Goal: Task Accomplishment & Management: Manage account settings

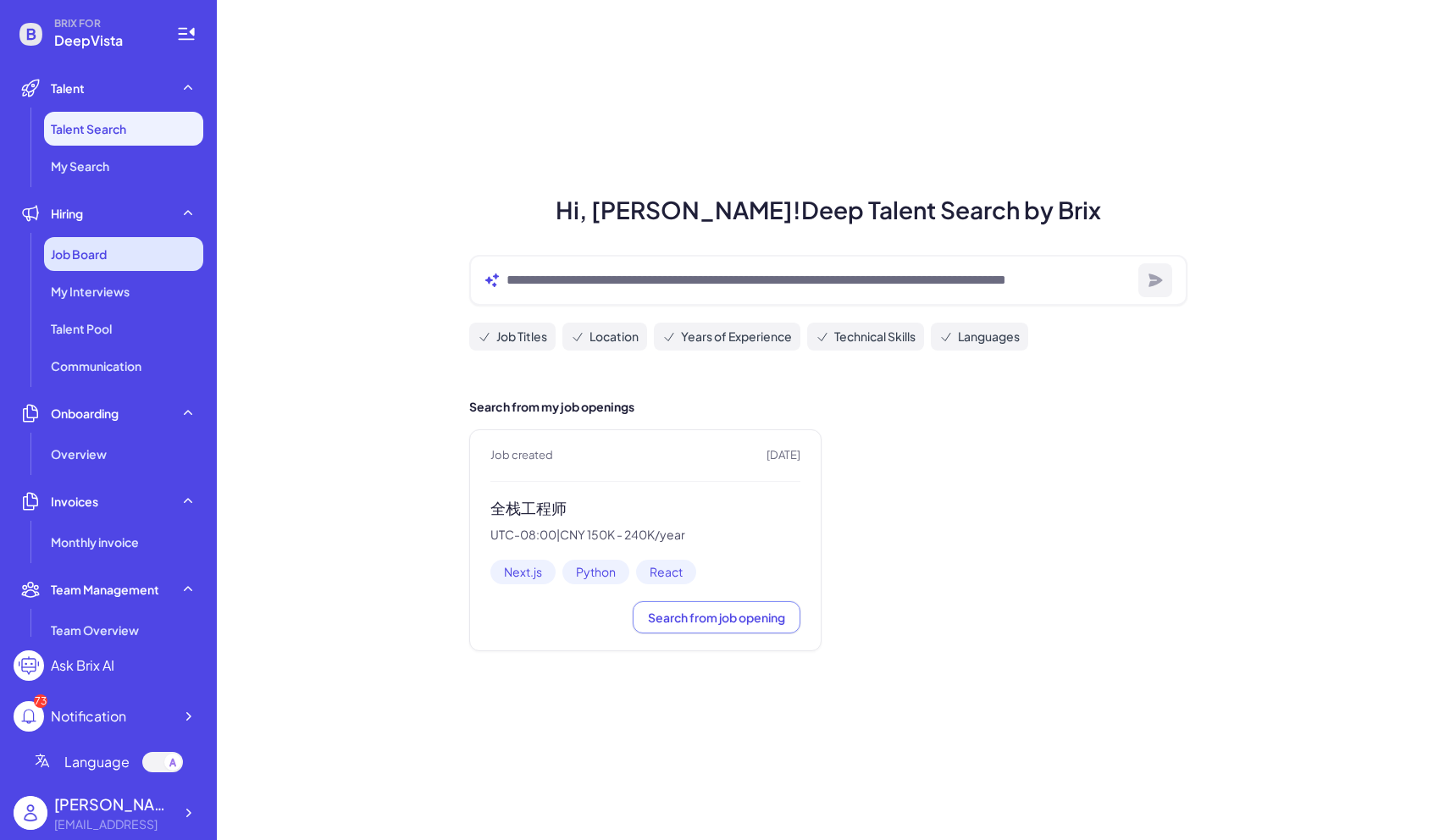
click at [124, 252] on div "Job Board" at bounding box center [124, 254] width 159 height 34
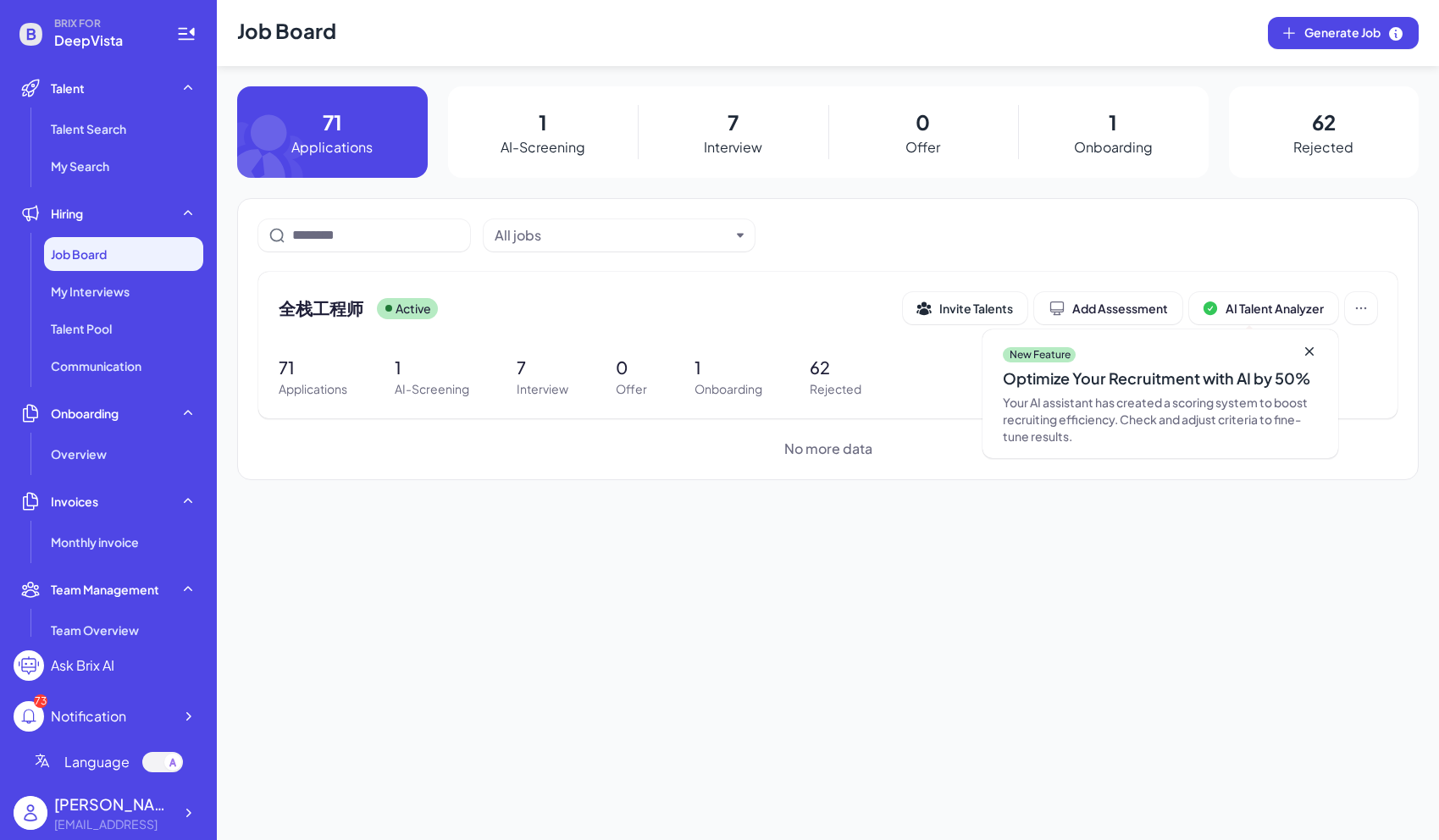
click at [758, 116] on div "7 Interview" at bounding box center [733, 131] width 191 height 91
click at [729, 125] on p "7" at bounding box center [733, 122] width 11 height 31
click at [325, 300] on span "全栈工程师" at bounding box center [320, 308] width 84 height 24
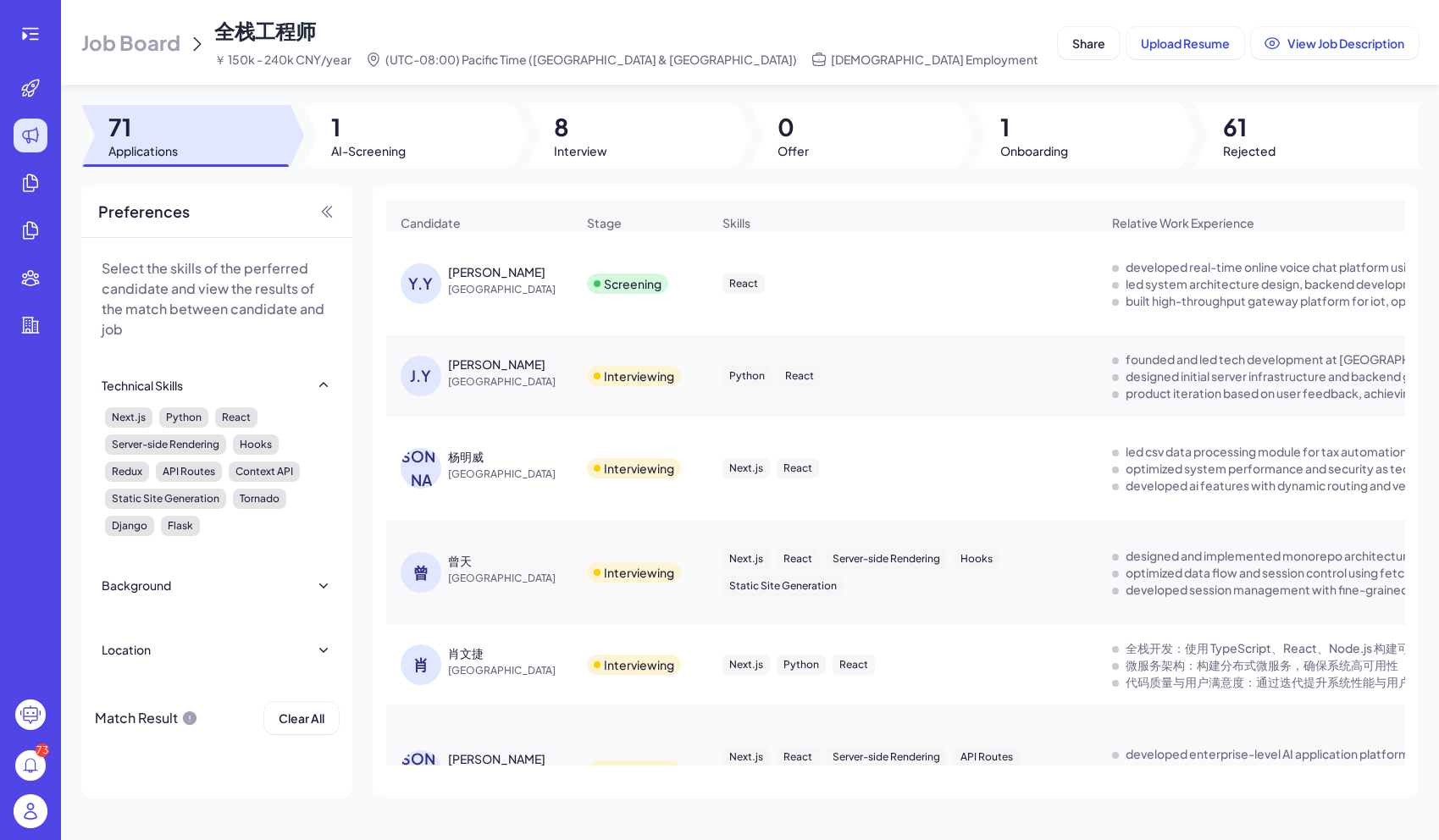
click at [464, 274] on div "[PERSON_NAME]" at bounding box center [497, 272] width 97 height 17
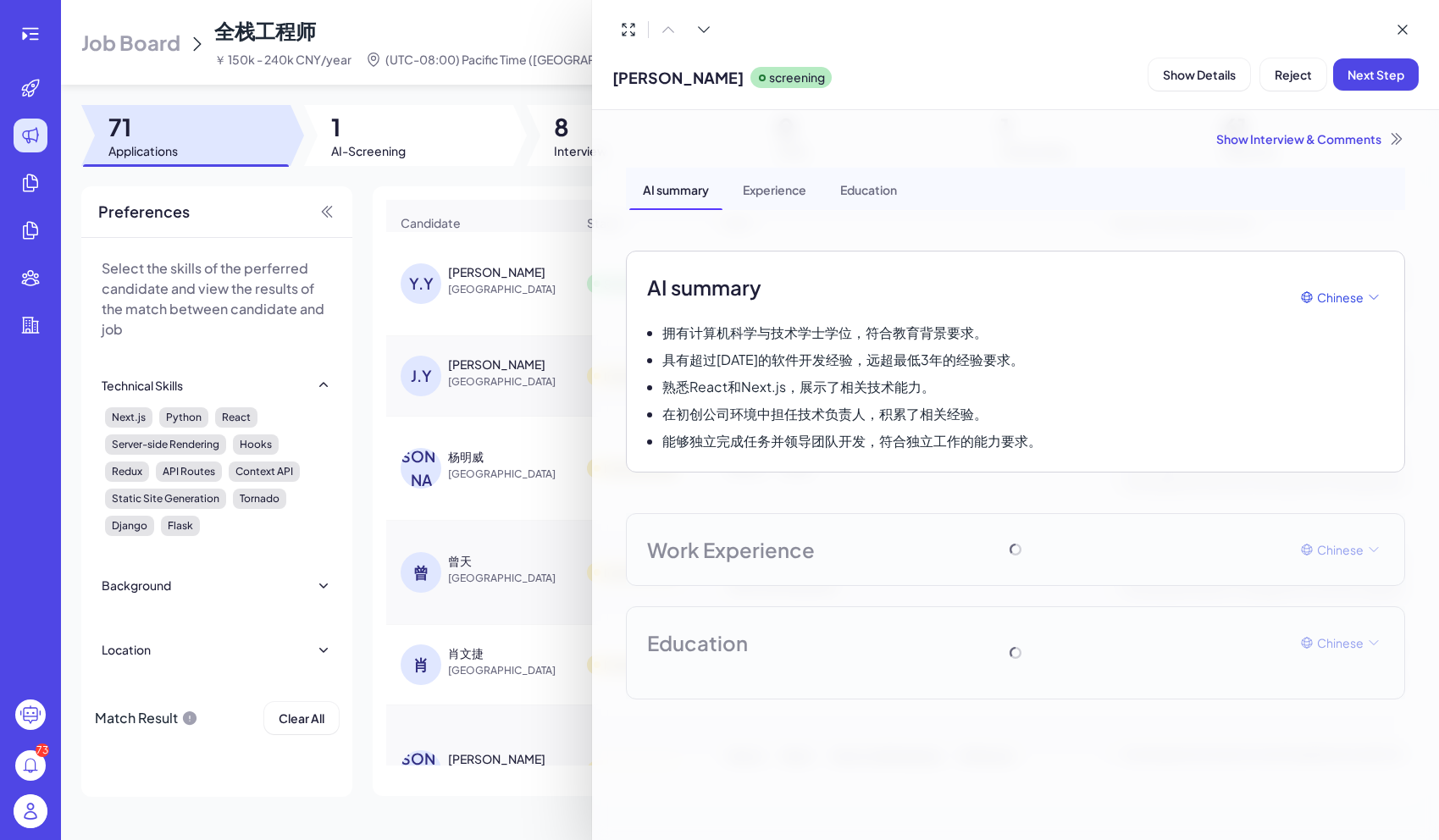
click at [772, 184] on div "Experience" at bounding box center [774, 189] width 90 height 43
click at [676, 189] on div "AI summary" at bounding box center [676, 189] width 93 height 43
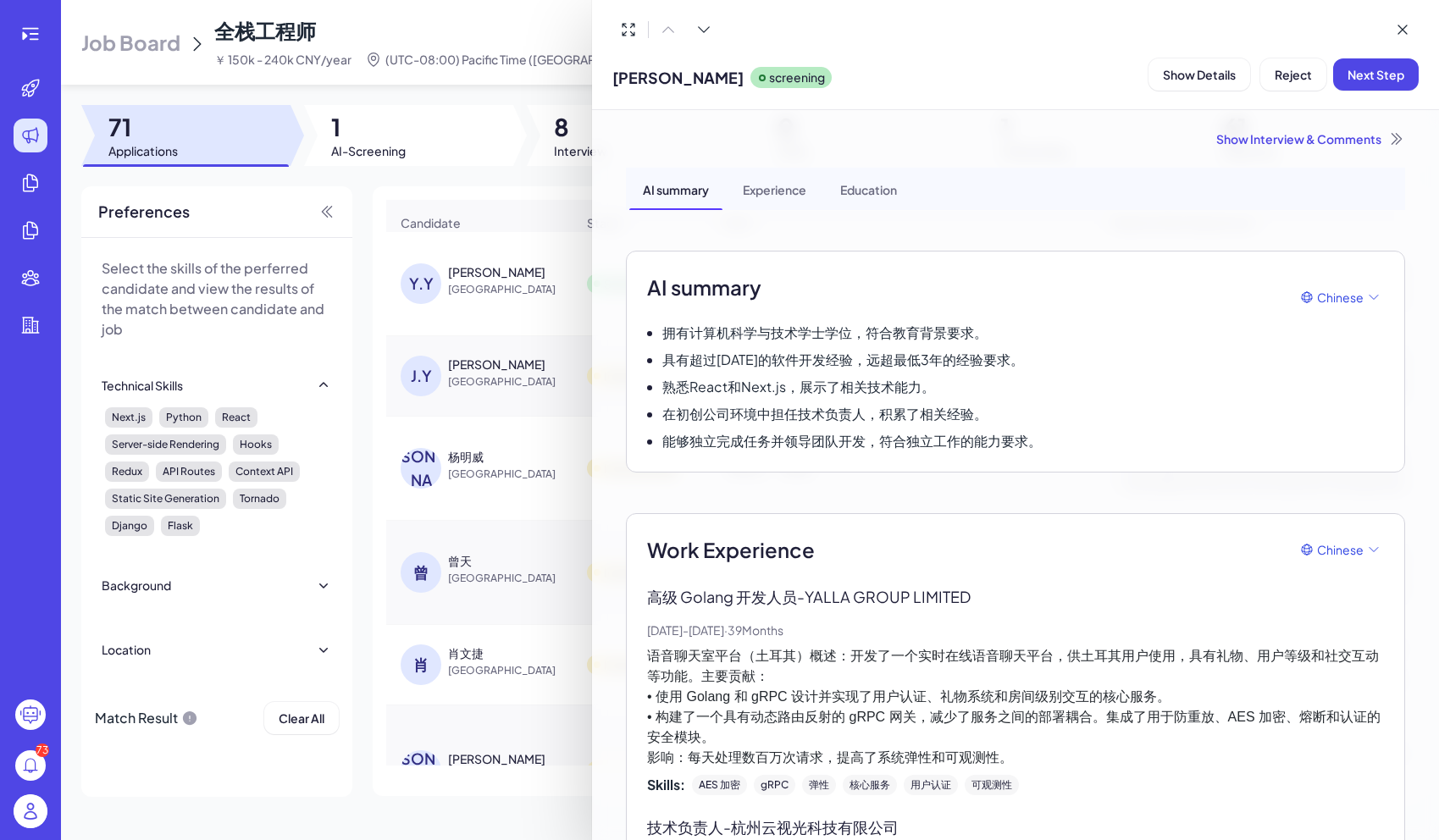
click at [766, 176] on div "Experience" at bounding box center [774, 189] width 90 height 43
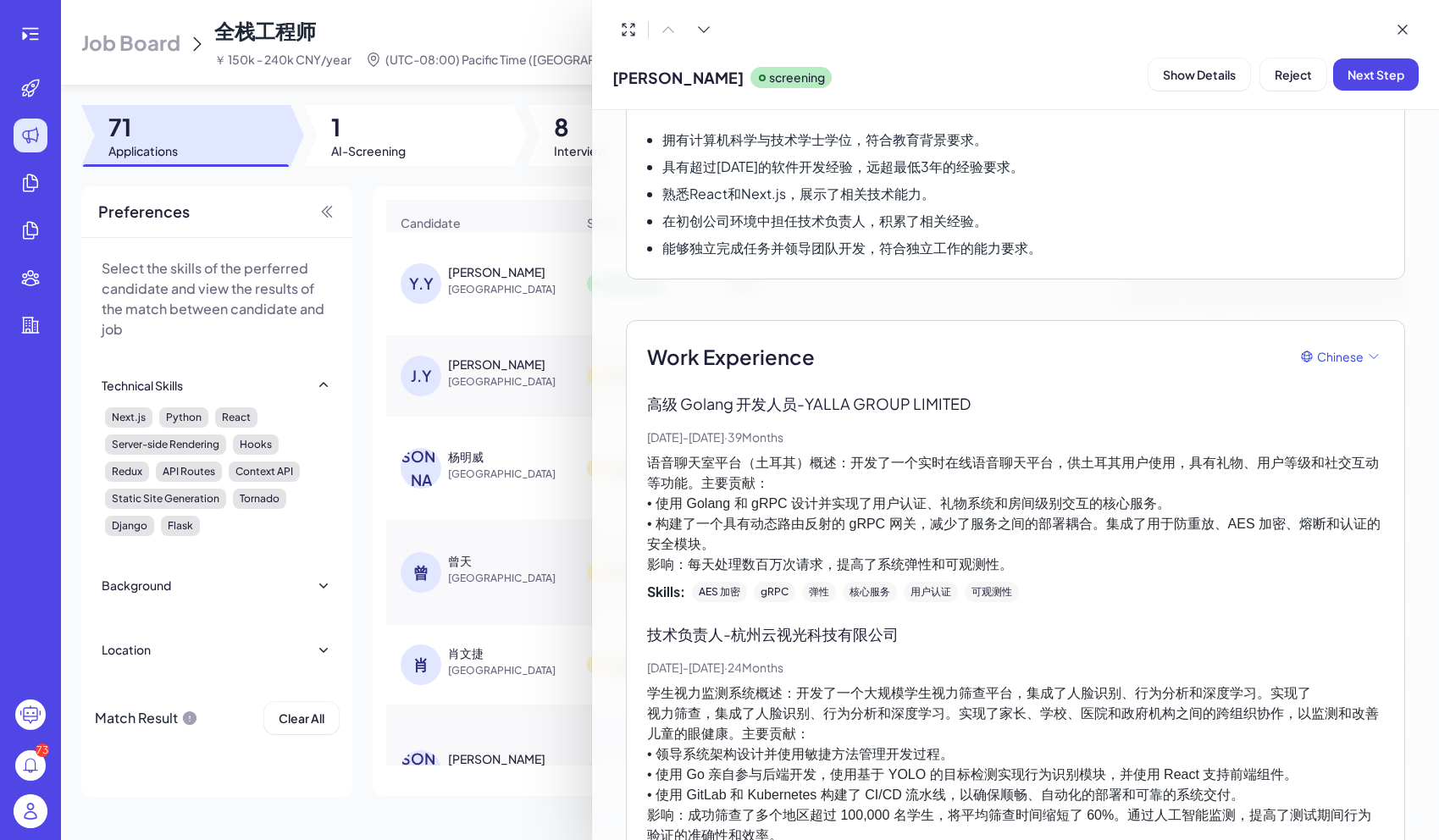
scroll to position [216, 0]
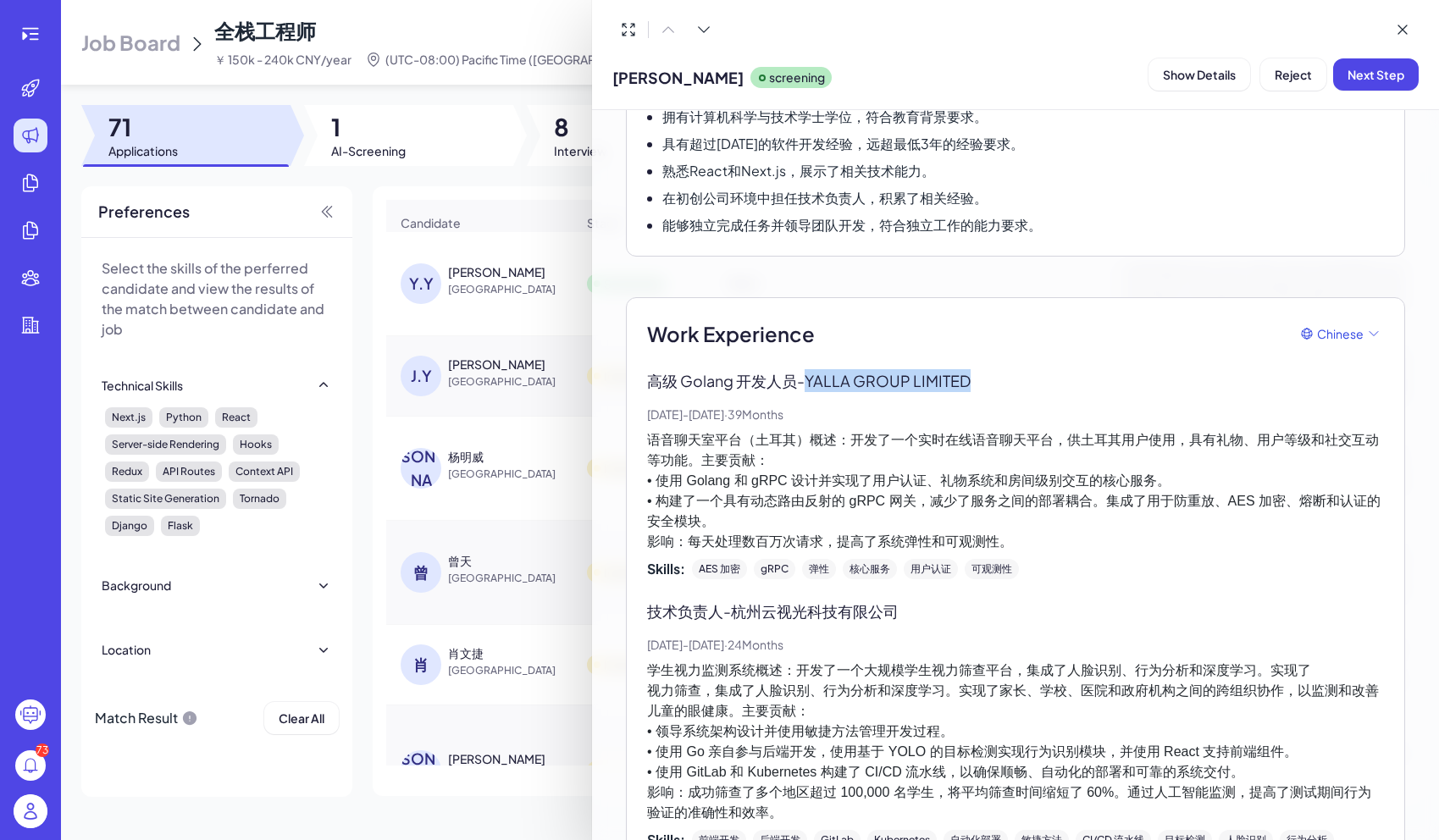
drag, startPoint x: 809, startPoint y: 379, endPoint x: 1025, endPoint y: 379, distance: 216.0
click at [1024, 379] on p "高级 Golang 开发人员 - YALLA GROUP LIMITED" at bounding box center [1015, 380] width 737 height 23
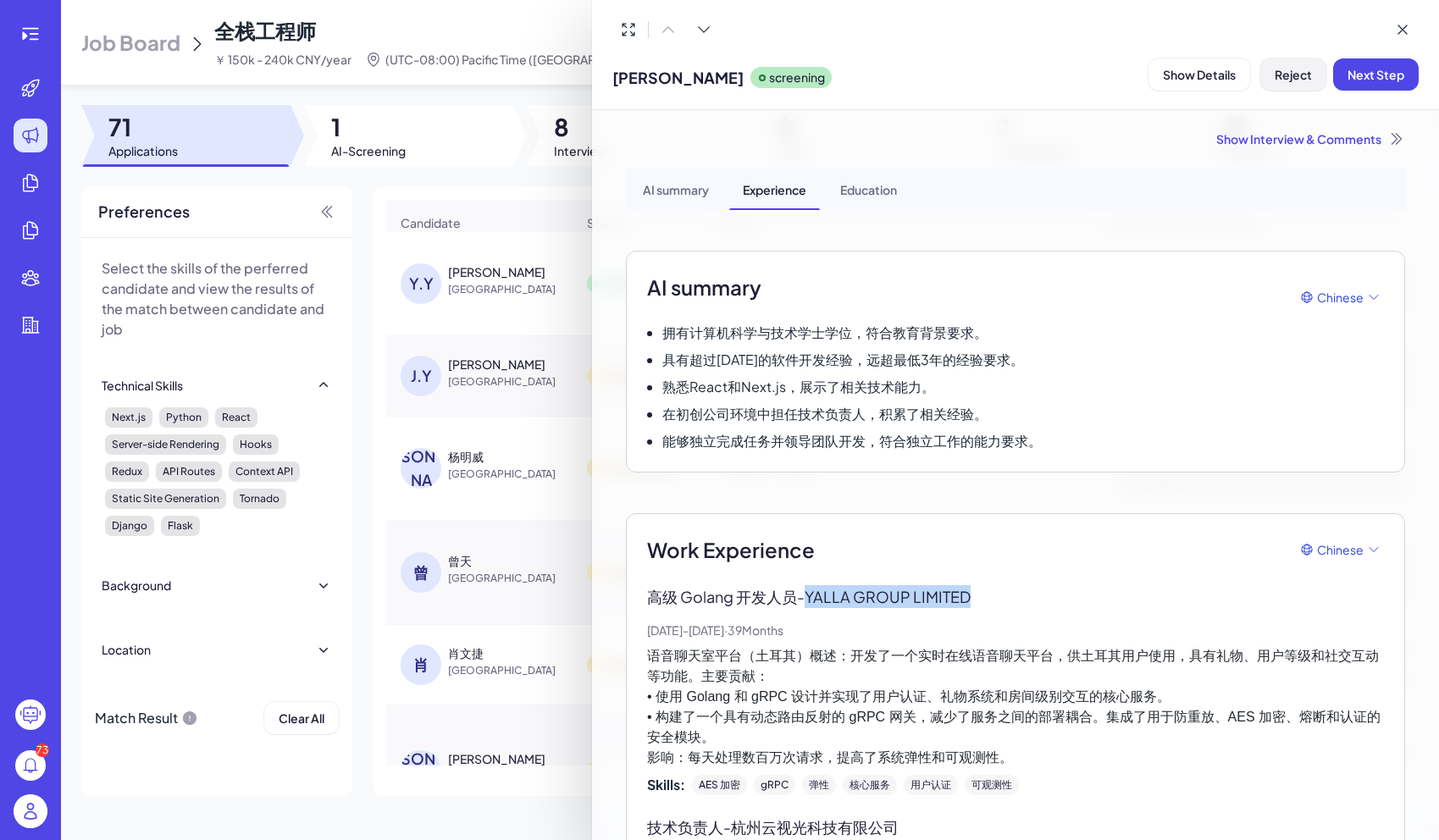
click at [1283, 67] on span "Reject" at bounding box center [1293, 75] width 37 height 15
click at [1386, 184] on span "Ok" at bounding box center [1386, 184] width 17 height 15
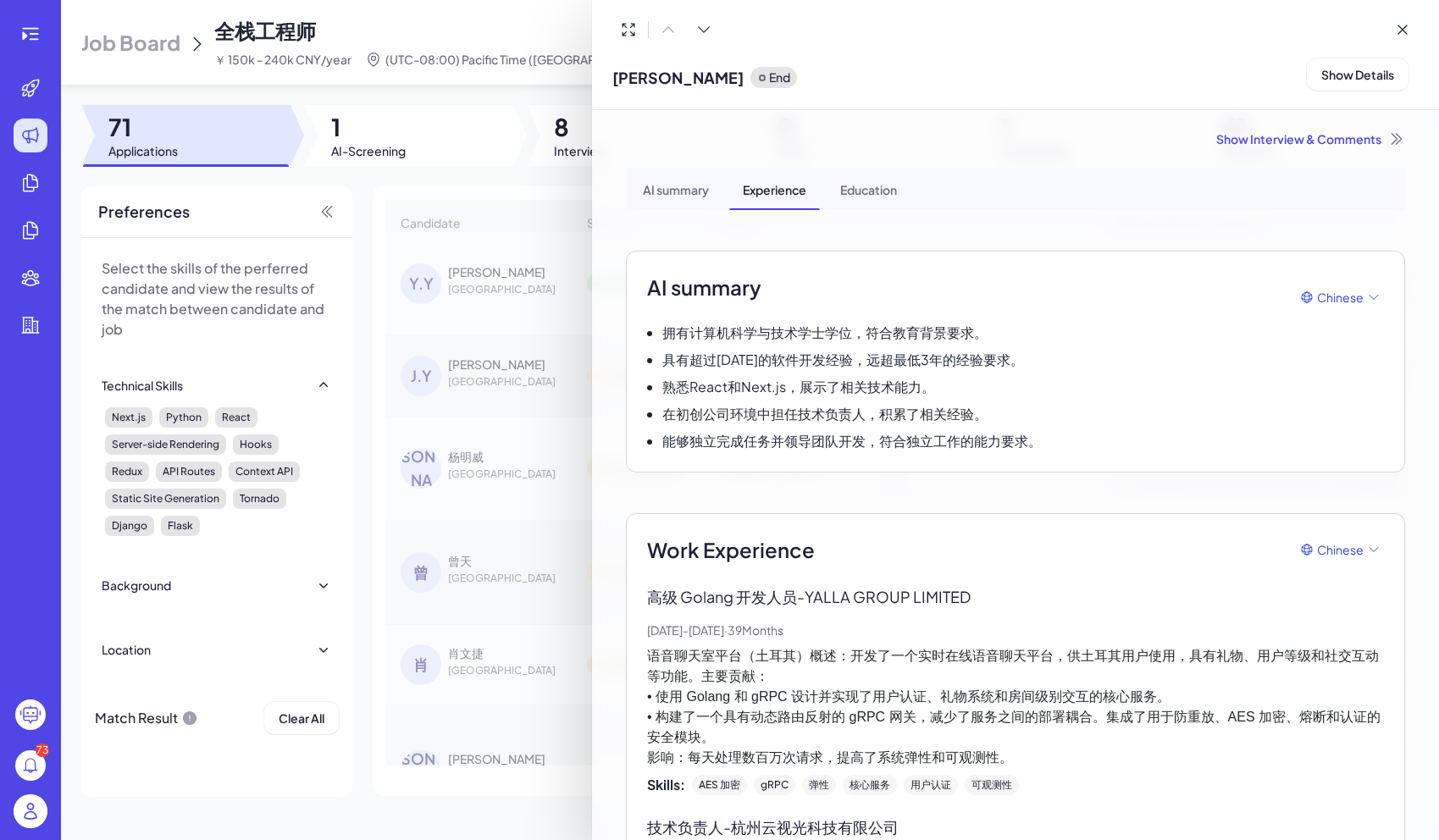
click at [467, 301] on div at bounding box center [719, 420] width 1439 height 840
